Goal: Navigation & Orientation: Find specific page/section

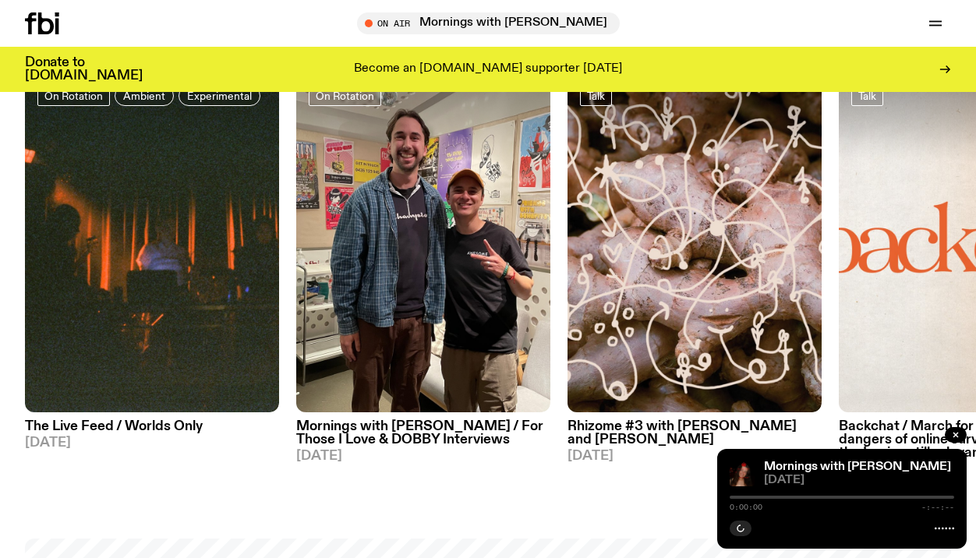
scroll to position [685, 0]
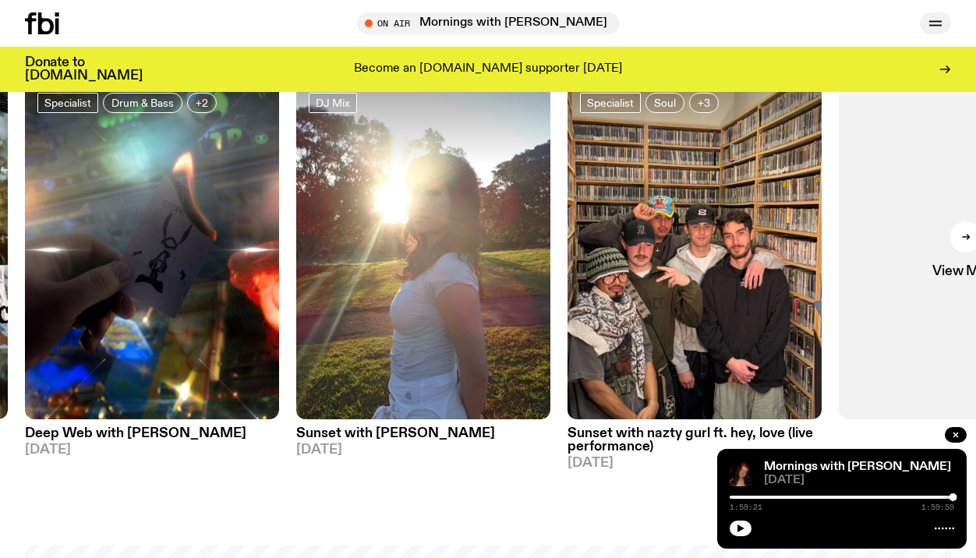
click at [935, 22] on icon "button" at bounding box center [935, 22] width 12 height 0
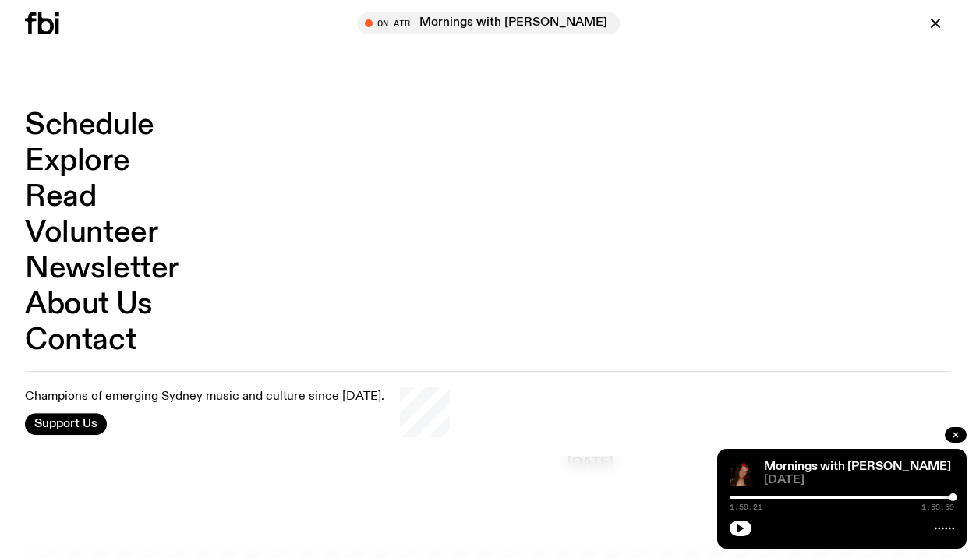
click at [128, 114] on link "Schedule" at bounding box center [89, 126] width 129 height 30
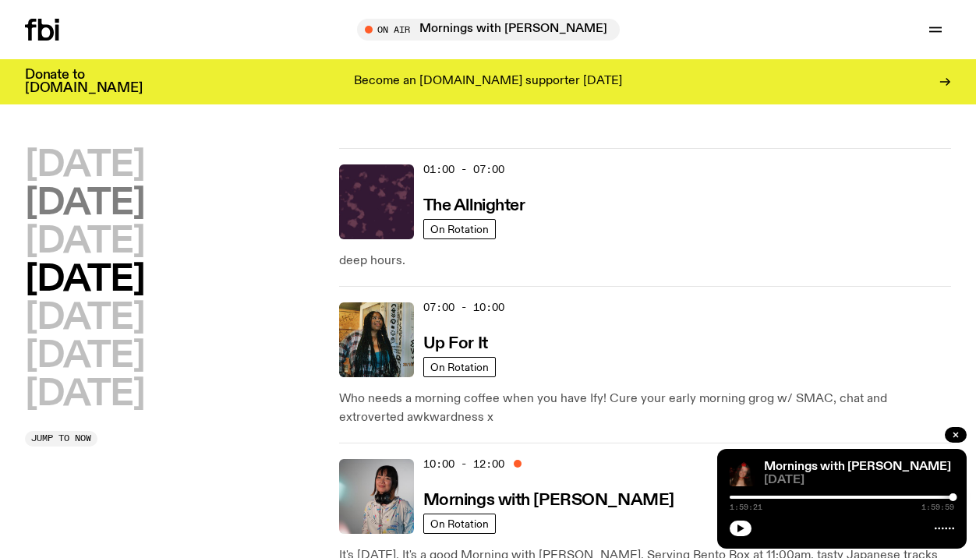
click at [142, 196] on h2 "[DATE]" at bounding box center [84, 203] width 119 height 35
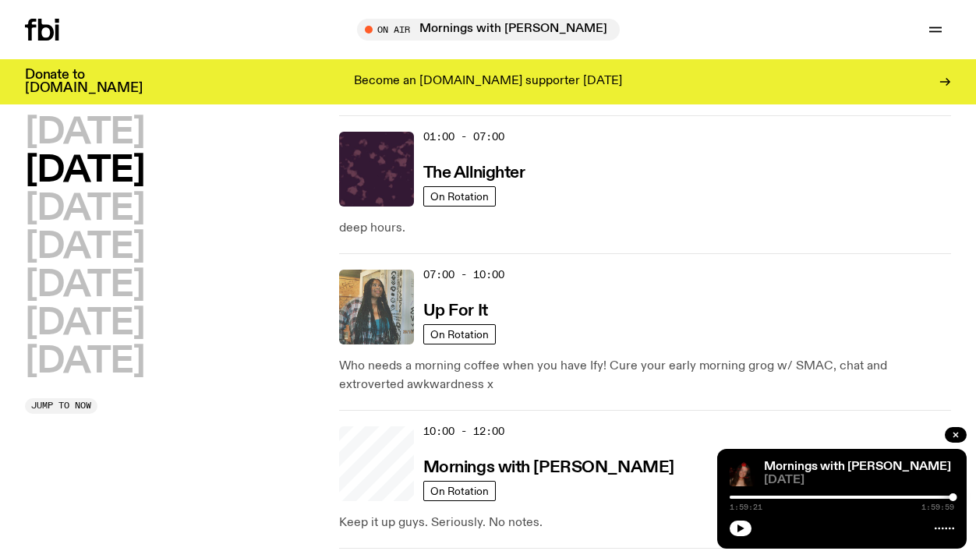
scroll to position [44, 0]
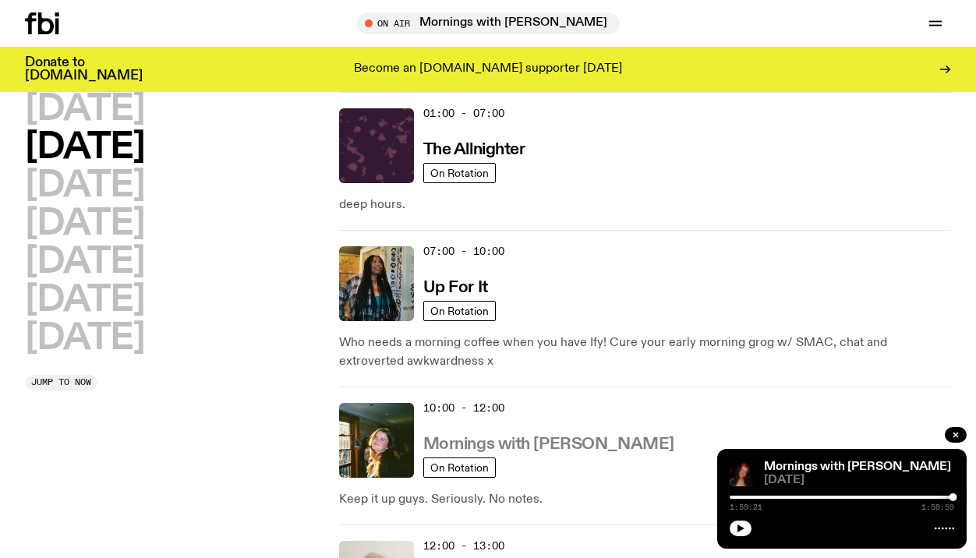
click at [580, 437] on h3 "Mornings with [PERSON_NAME]" at bounding box center [548, 445] width 251 height 16
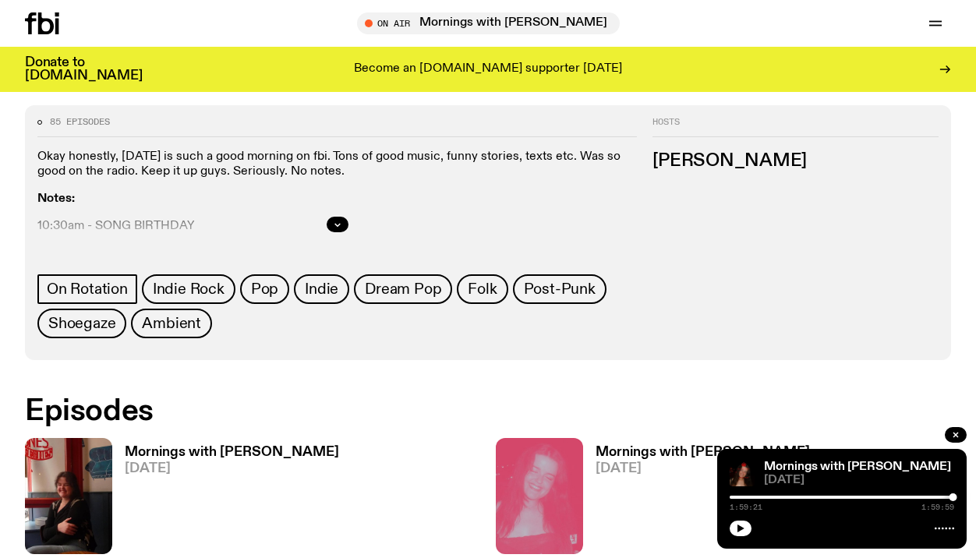
scroll to position [721, 0]
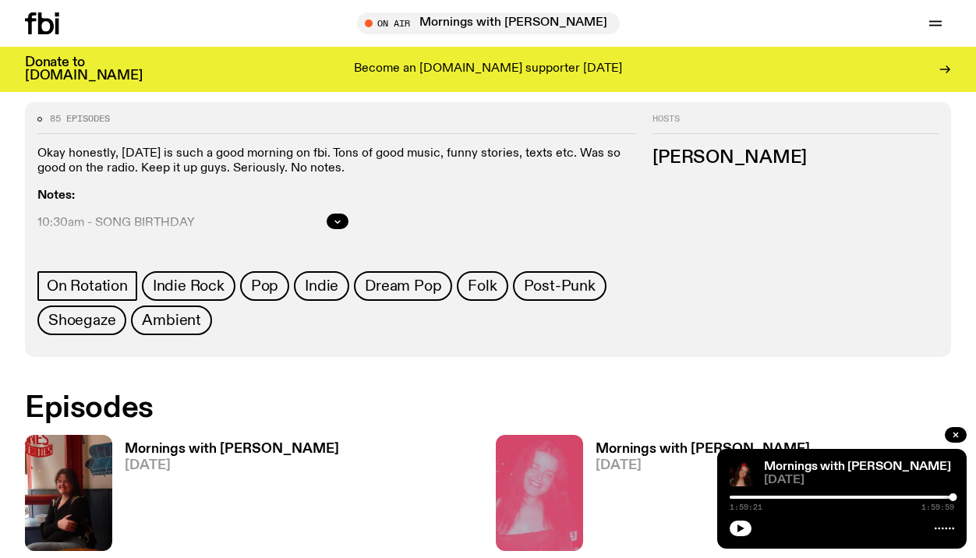
click at [293, 443] on h3 "Mornings with [PERSON_NAME]" at bounding box center [232, 449] width 214 height 13
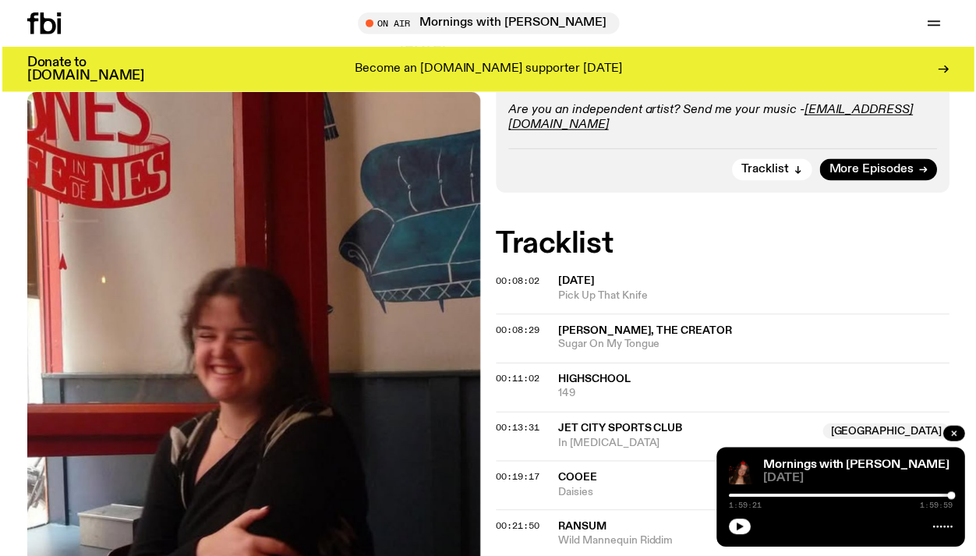
scroll to position [482, 0]
